Goal: Navigation & Orientation: Find specific page/section

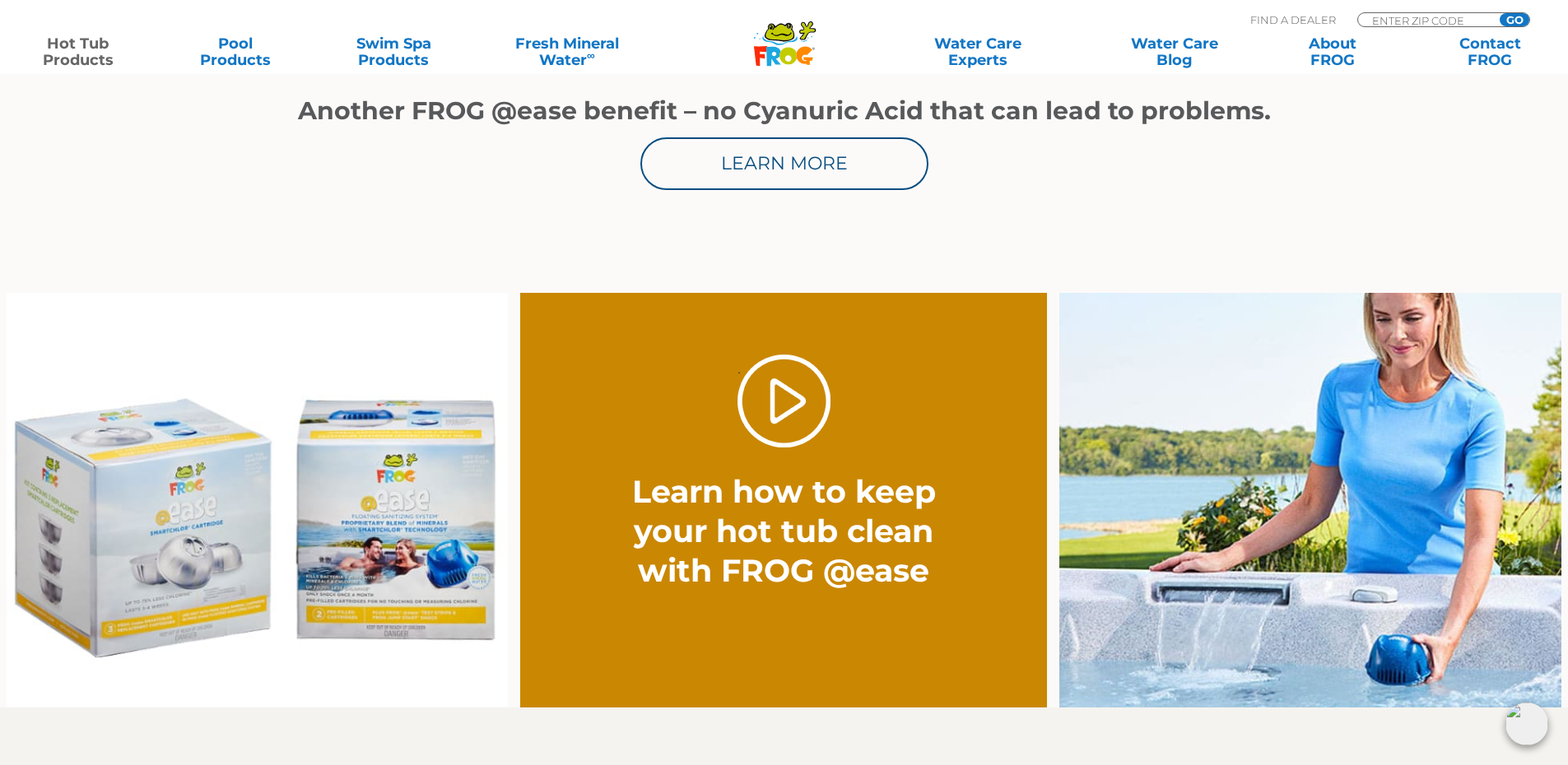
scroll to position [1151, 0]
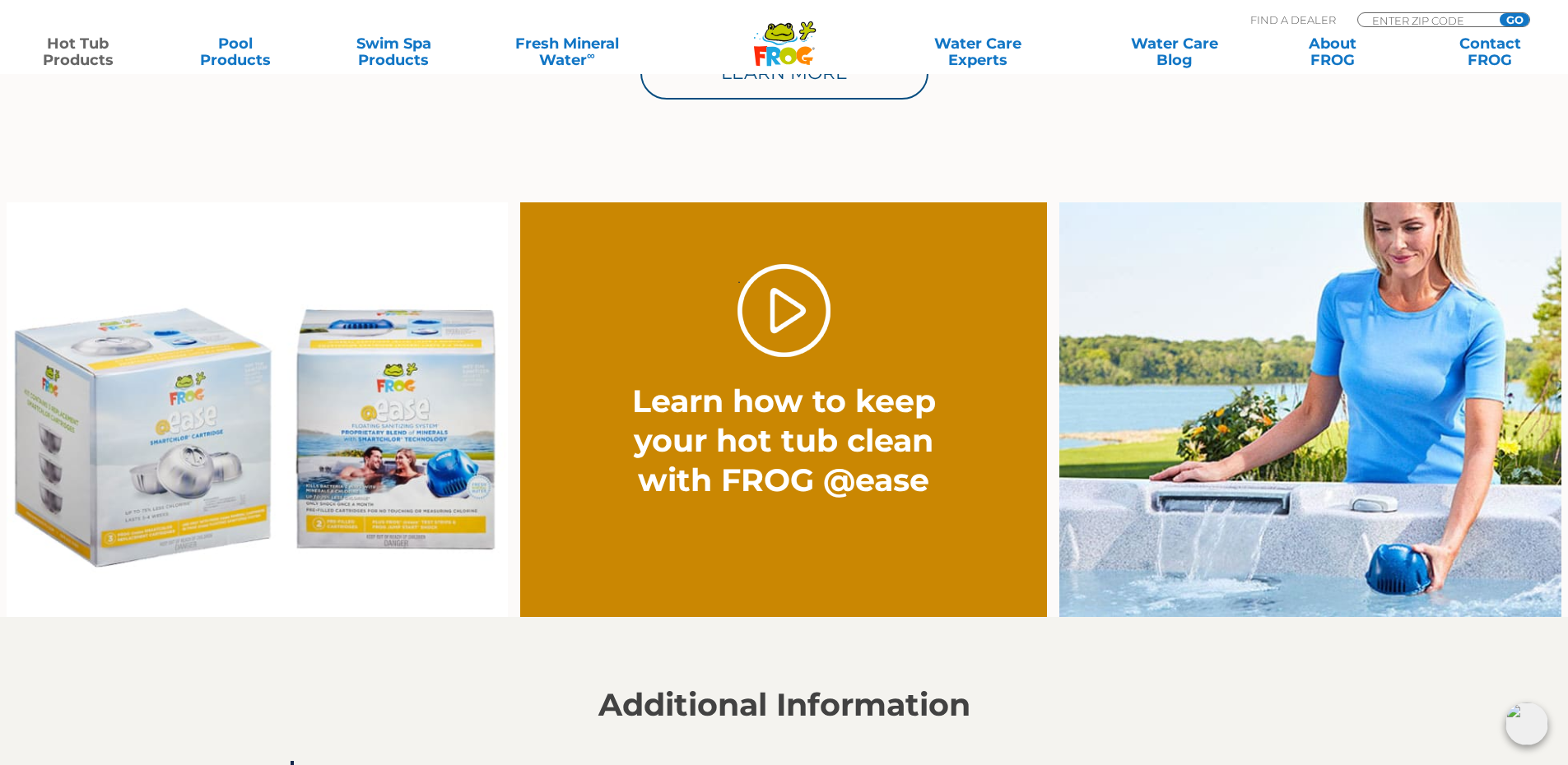
click at [403, 451] on img at bounding box center [258, 409] width 502 height 415
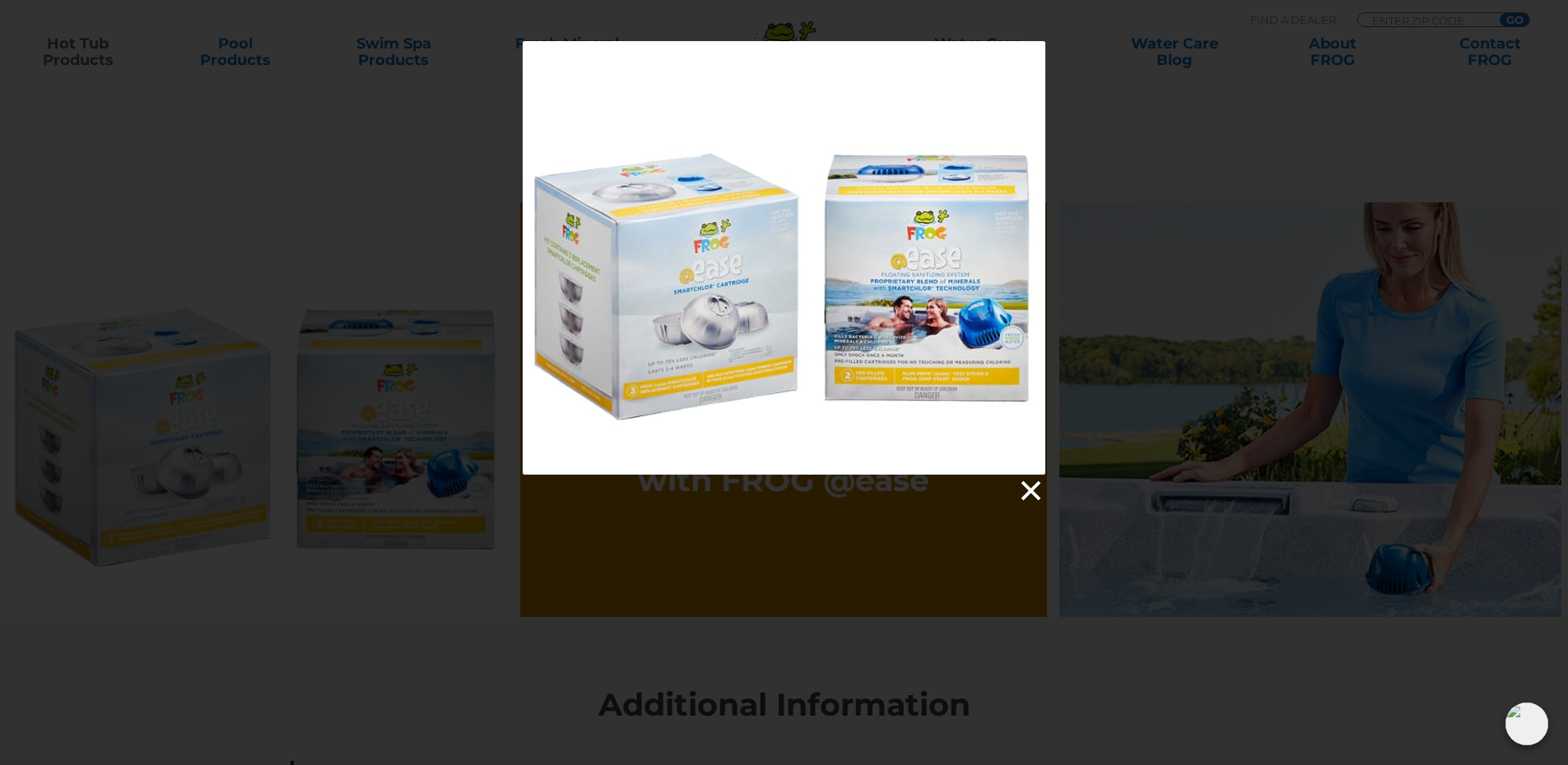
click at [1032, 489] on link at bounding box center [1030, 491] width 25 height 25
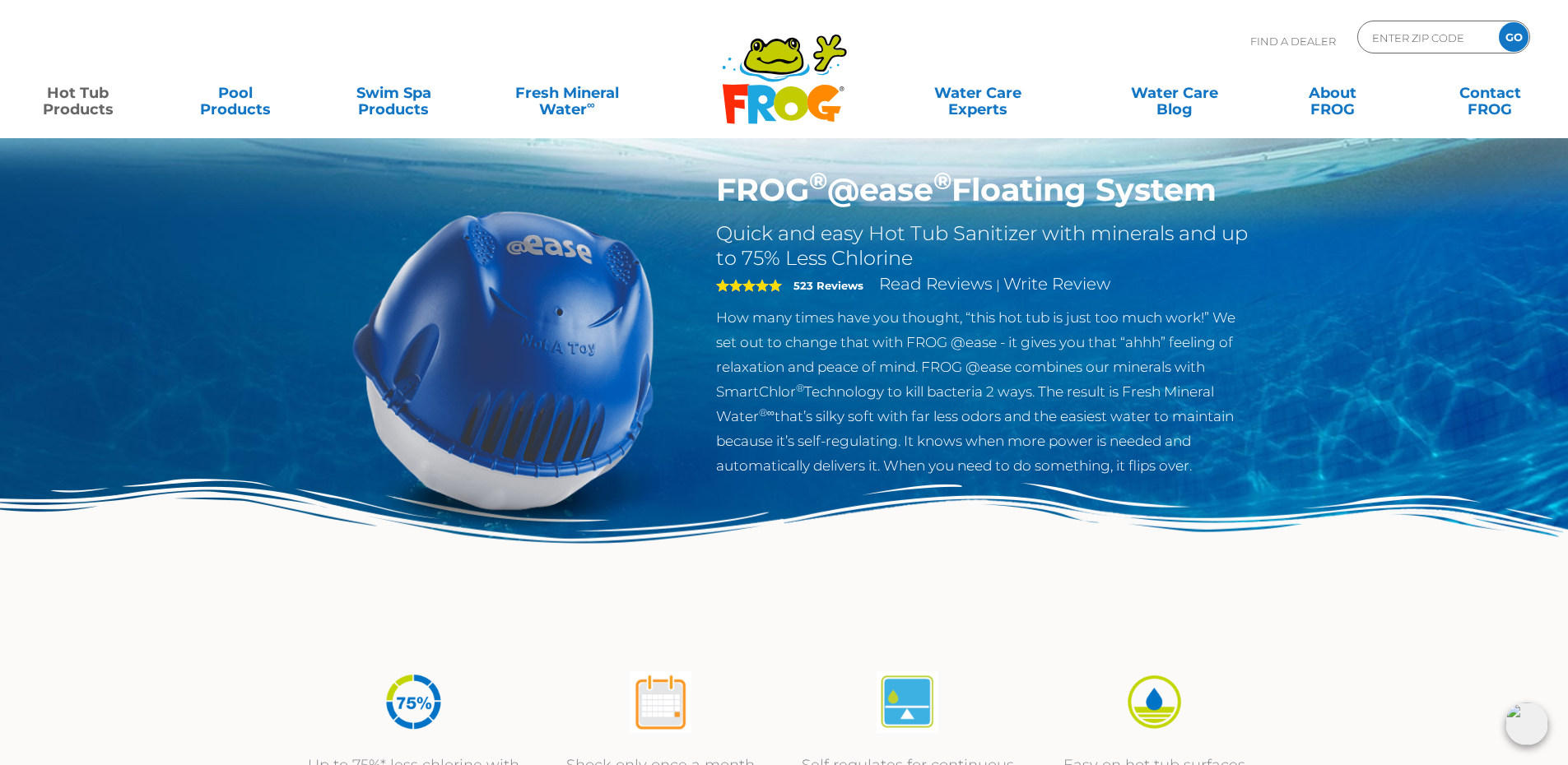
scroll to position [0, 0]
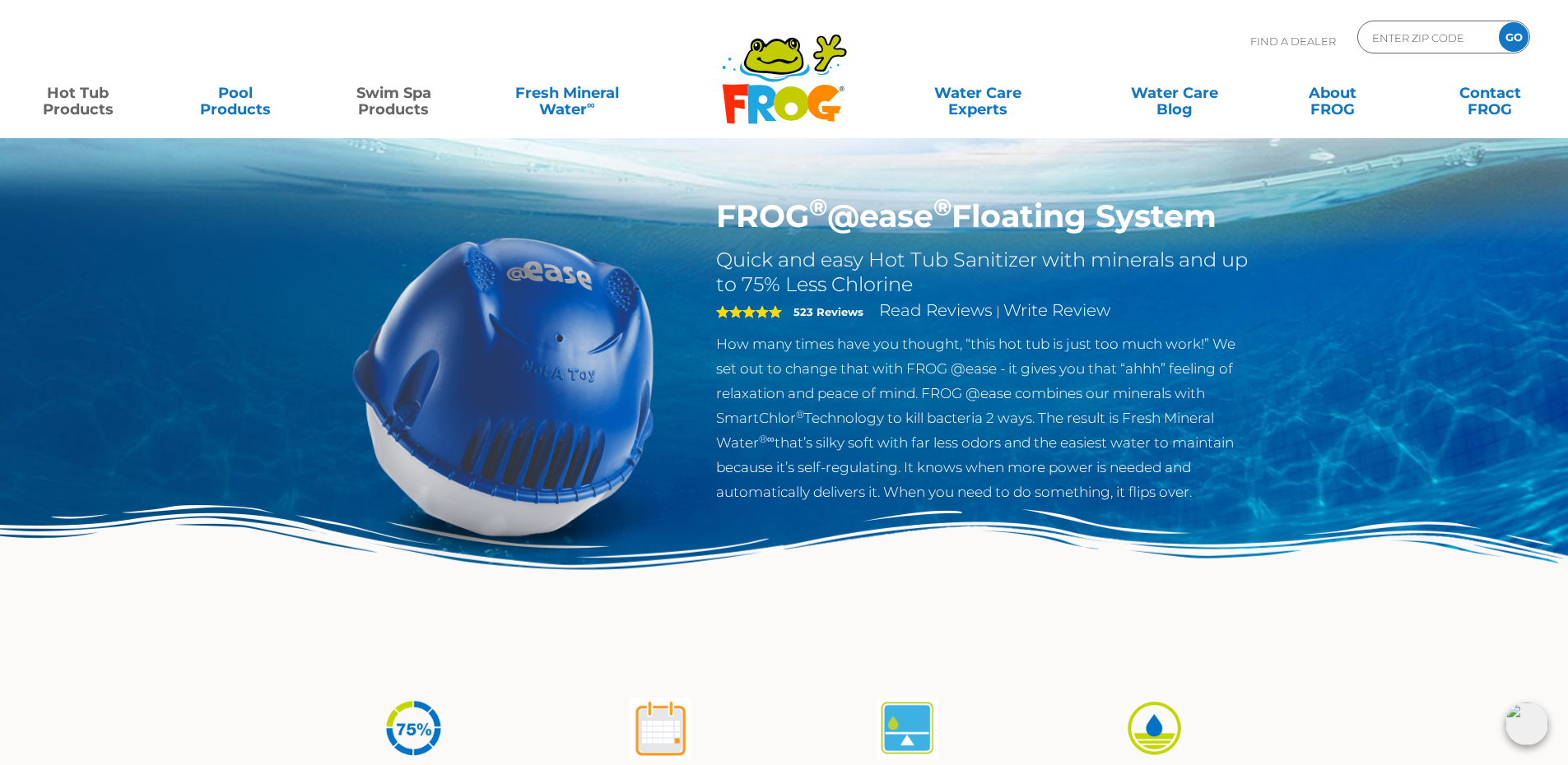
click at [382, 98] on link "Swim Spa Products" at bounding box center [393, 93] width 122 height 32
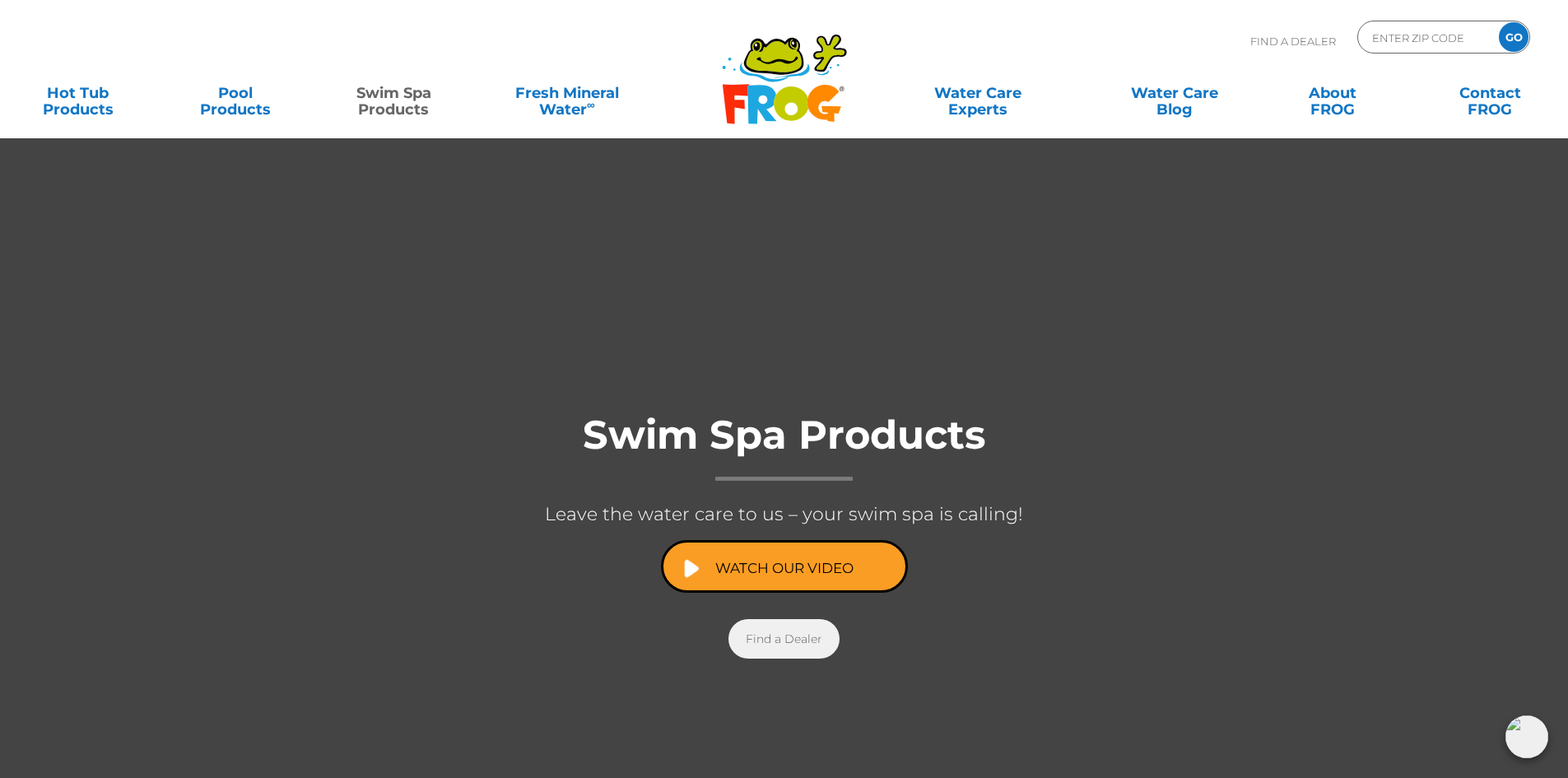
click at [779, 643] on link "Find a Dealer" at bounding box center [784, 638] width 111 height 39
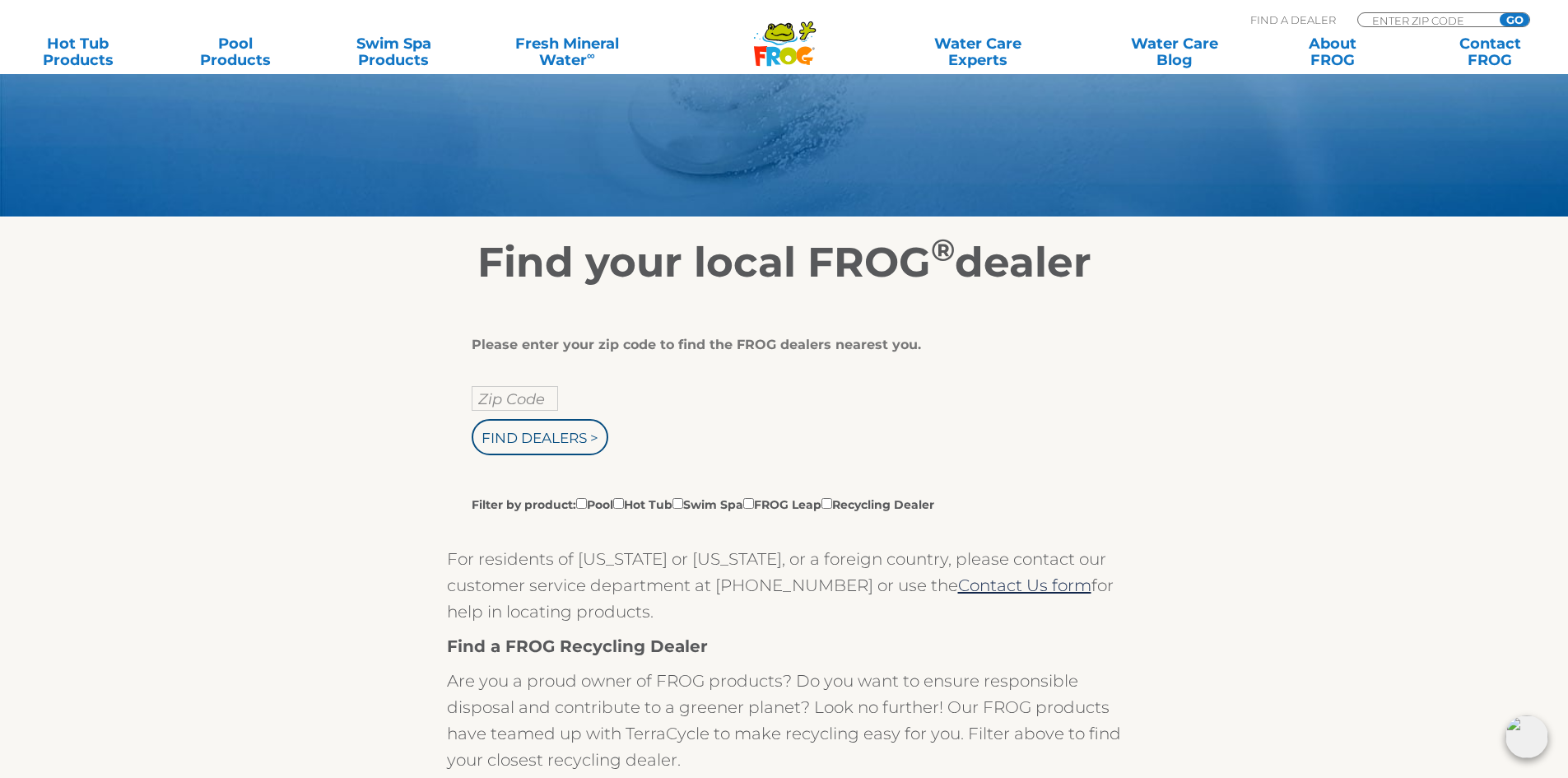
scroll to position [247, 0]
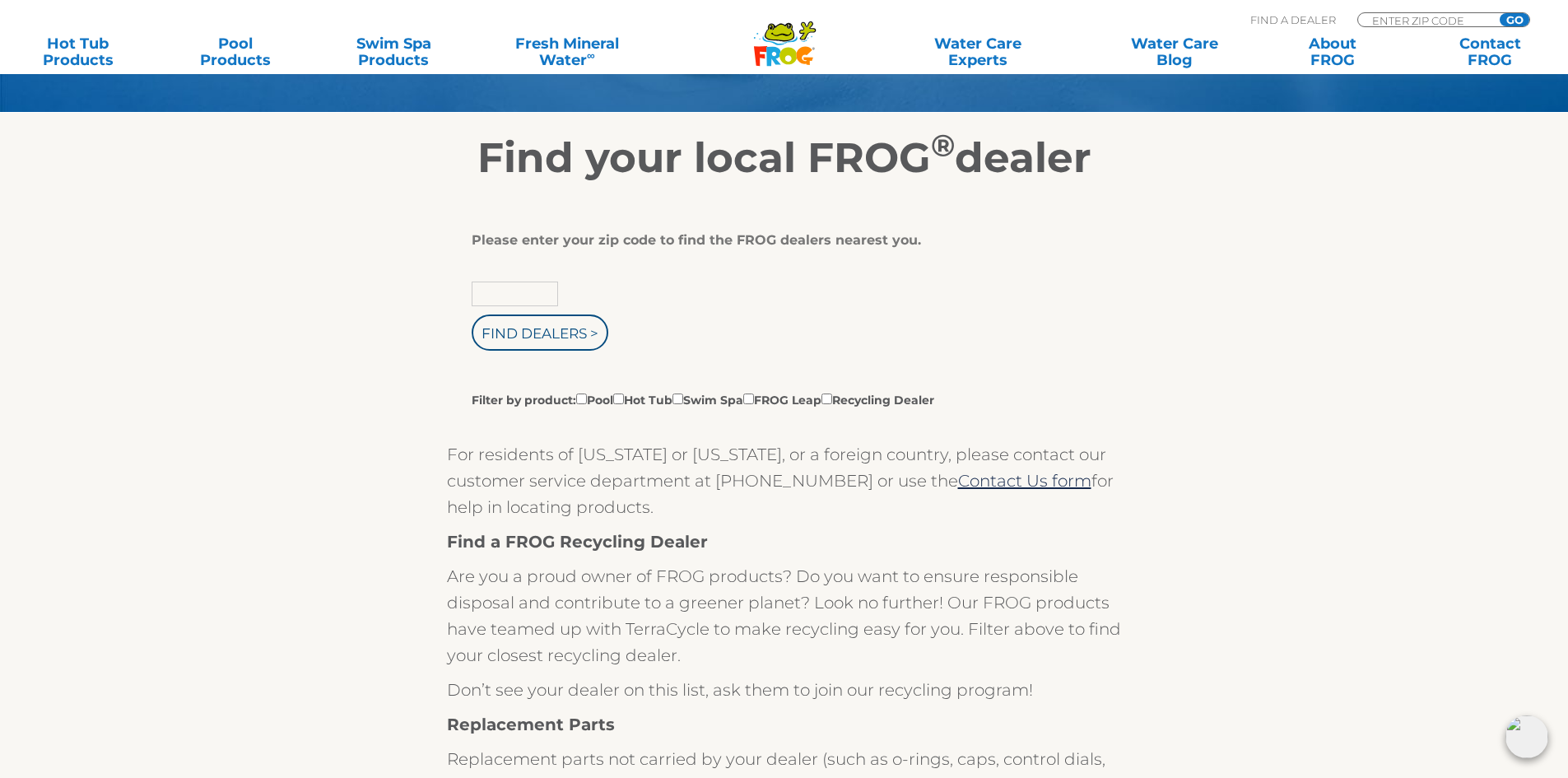
click at [491, 296] on input "text" at bounding box center [514, 294] width 87 height 25
type input "46797"
click at [471, 314] on input "Find Dealers >" at bounding box center [539, 332] width 136 height 36
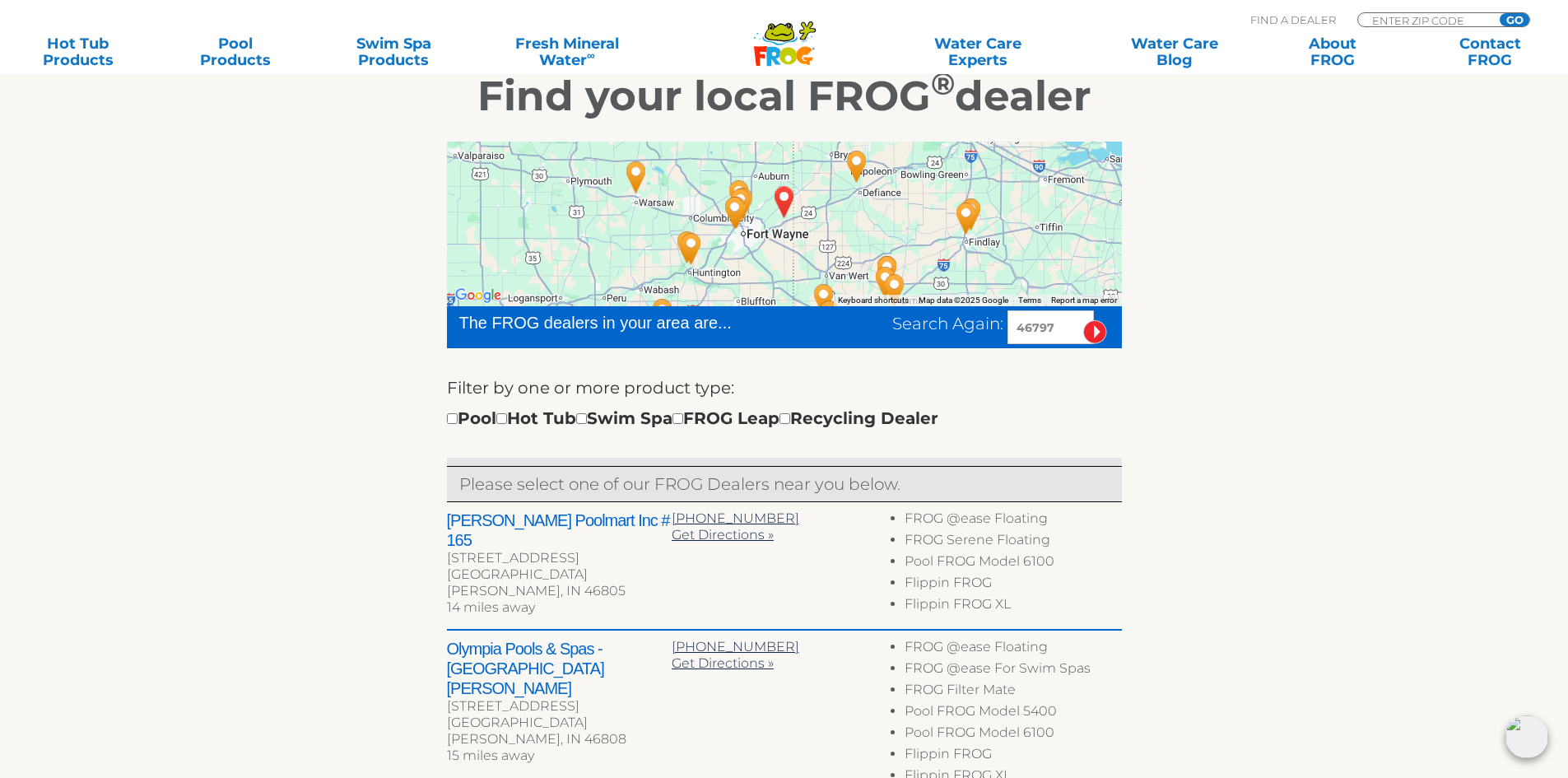
scroll to position [329, 0]
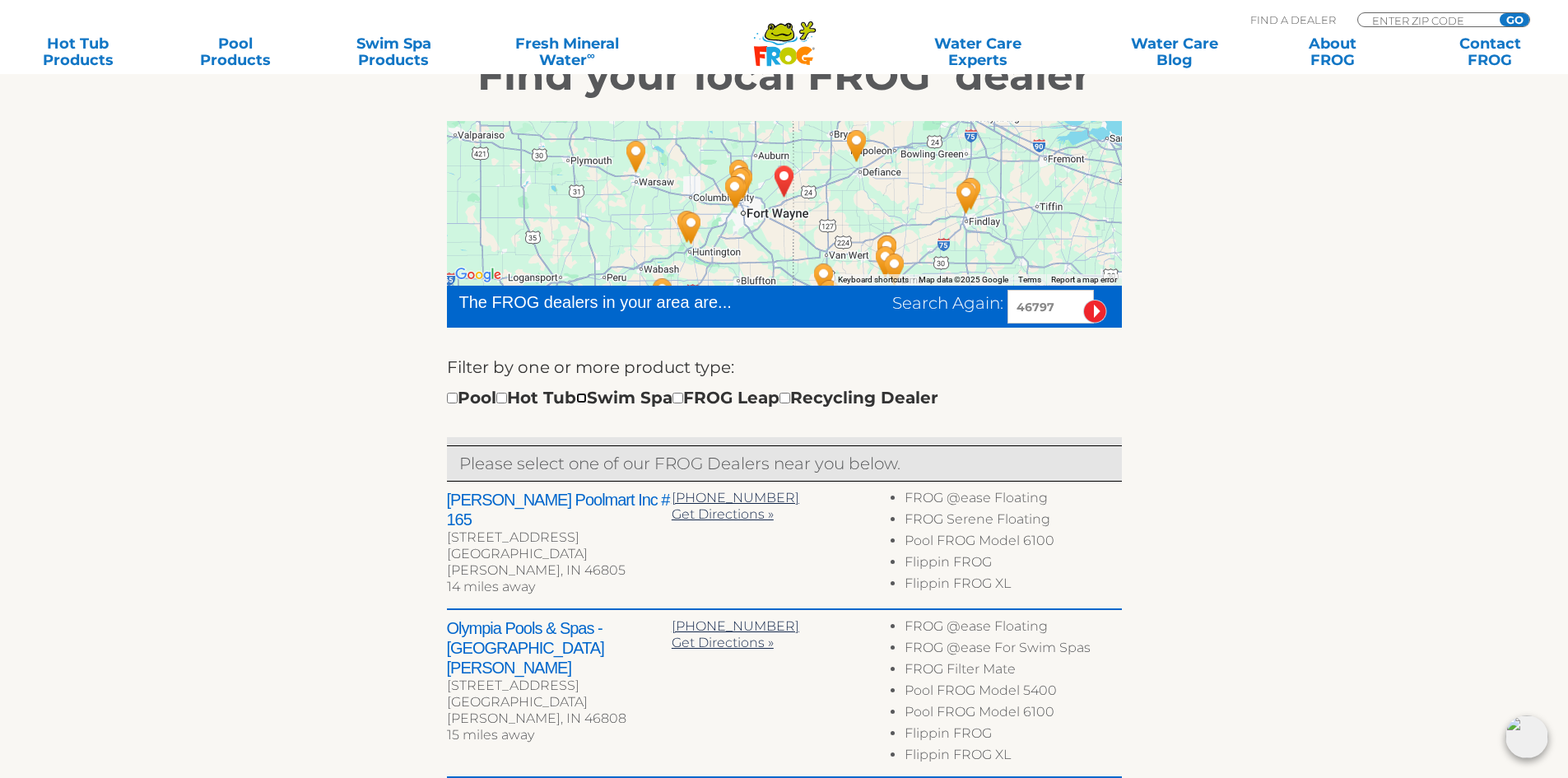
click at [587, 398] on input "checkbox" at bounding box center [581, 397] width 10 height 11
checkbox input "true"
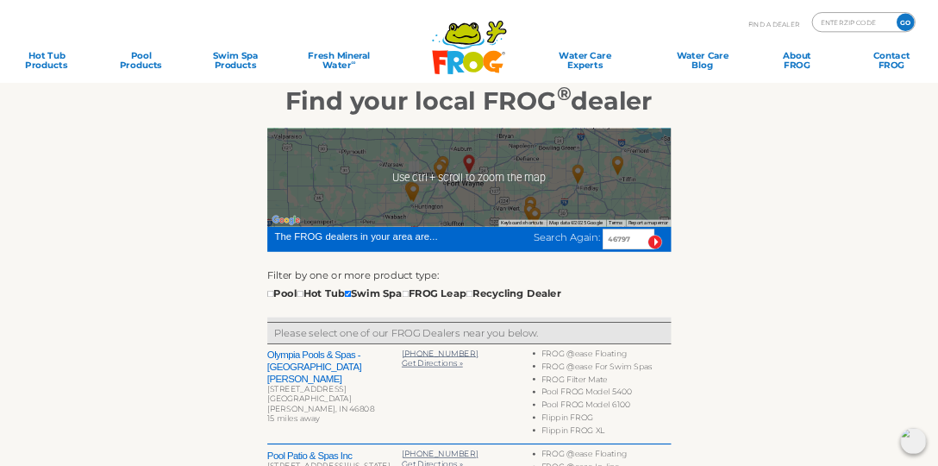
scroll to position [259, 0]
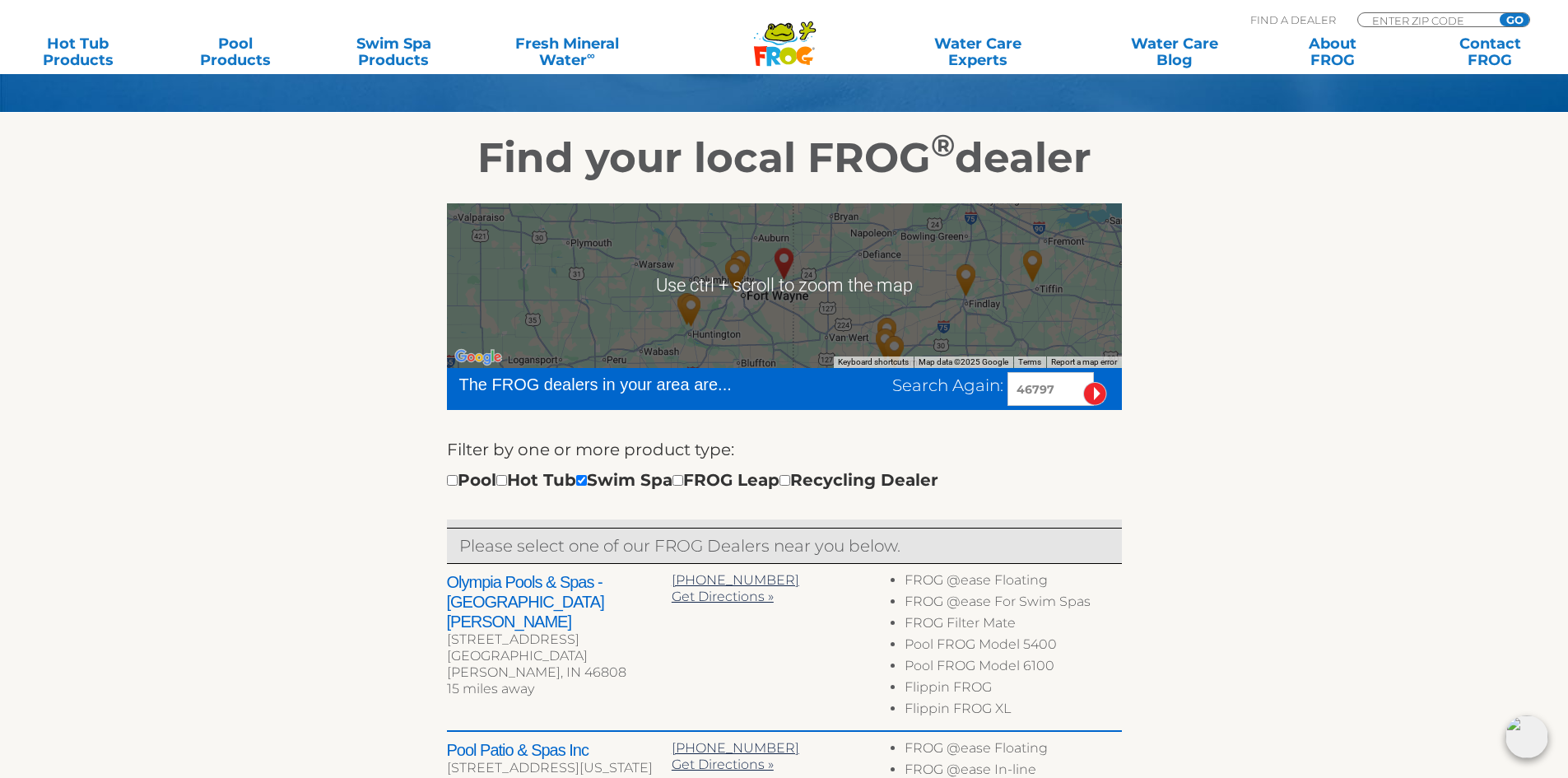
click at [763, 290] on div at bounding box center [784, 285] width 675 height 164
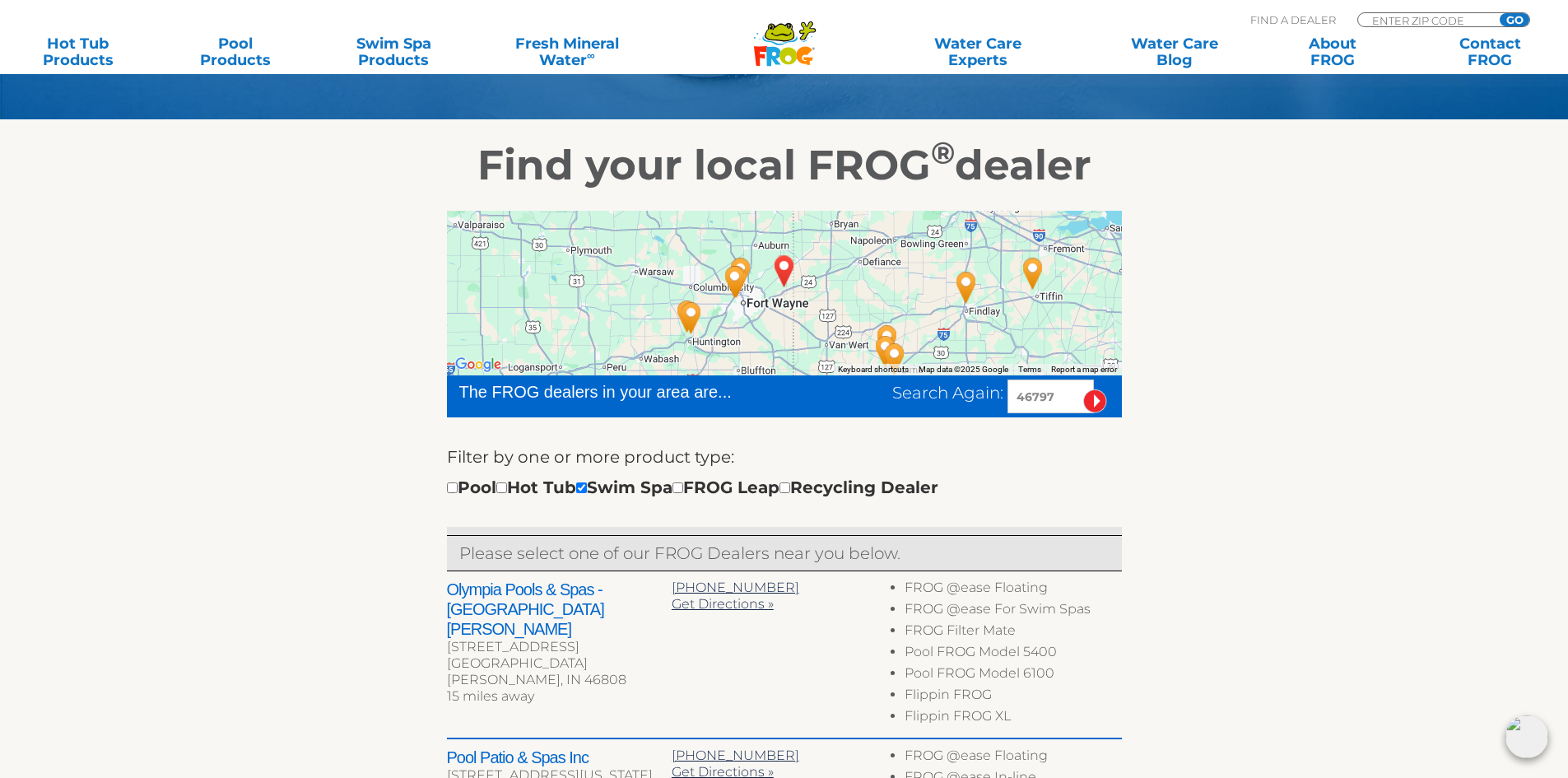
scroll to position [95, 0]
